Goal: Communication & Community: Answer question/provide support

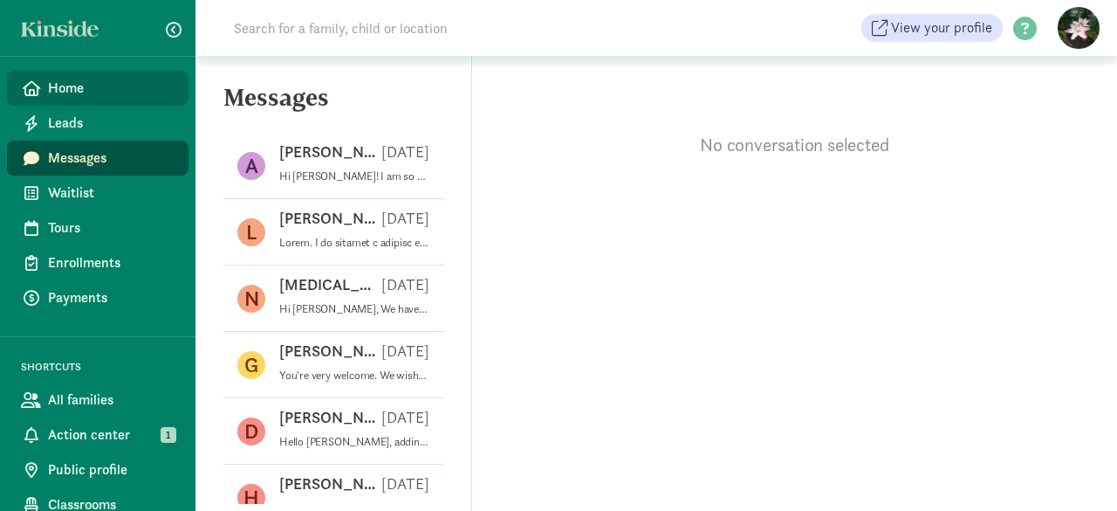
click at [60, 97] on span "Home" at bounding box center [111, 88] width 127 height 21
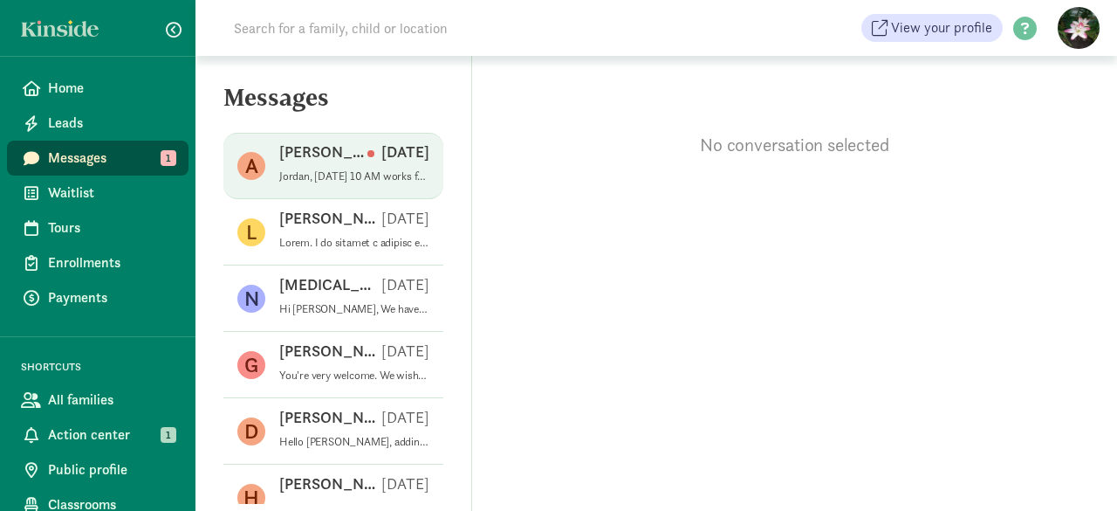
click at [339, 179] on p "Jordan, Wednesday 8/27, 10 AM works for us. Looking forward to seeing you!" at bounding box center [354, 176] width 150 height 14
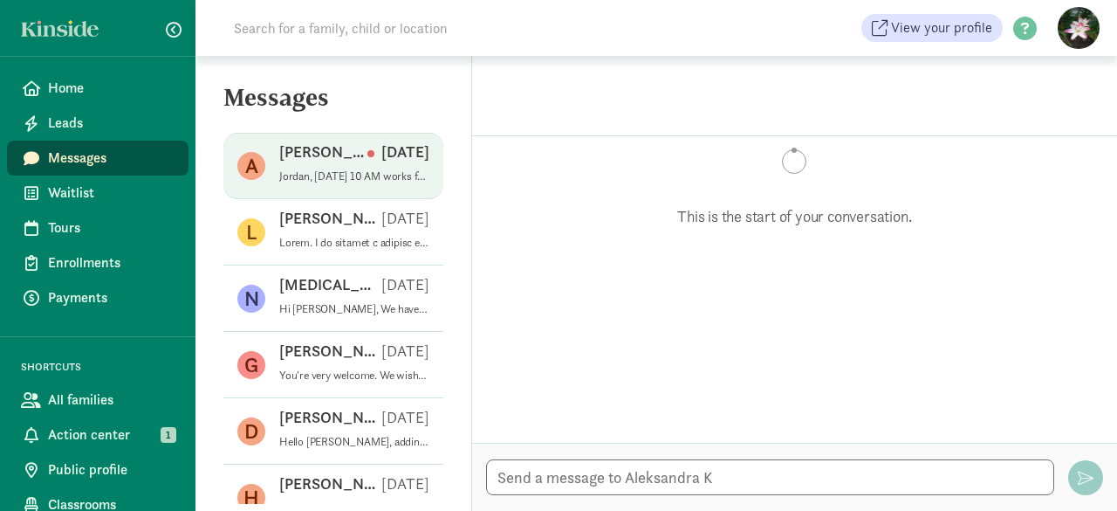
scroll to position [1310, 0]
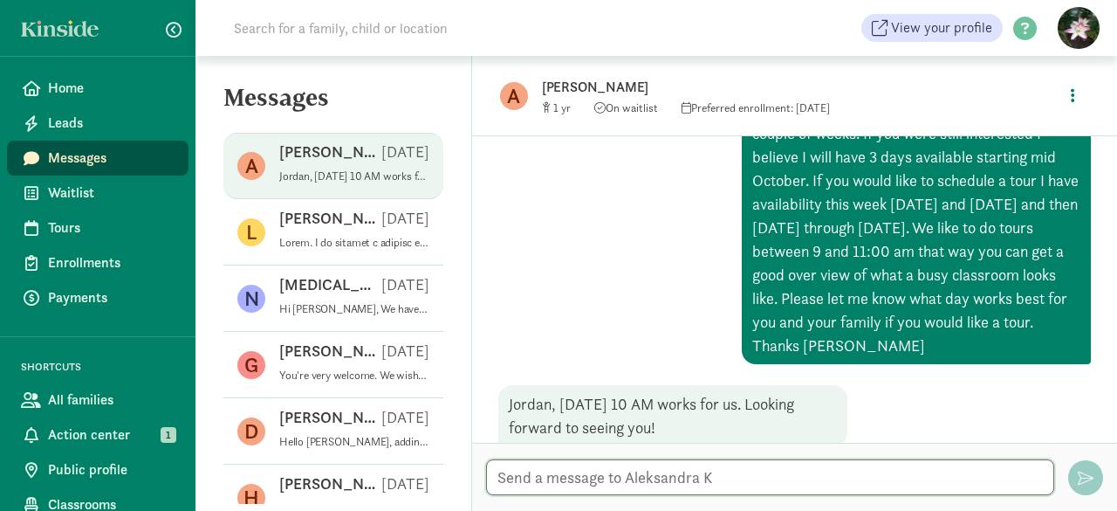
click at [604, 483] on textarea at bounding box center [770, 477] width 568 height 36
type textarea "Wonderful! I will put you on our calendar."
click at [1083, 483] on span "button" at bounding box center [1086, 478] width 16 height 16
